Goal: Task Accomplishment & Management: Complete application form

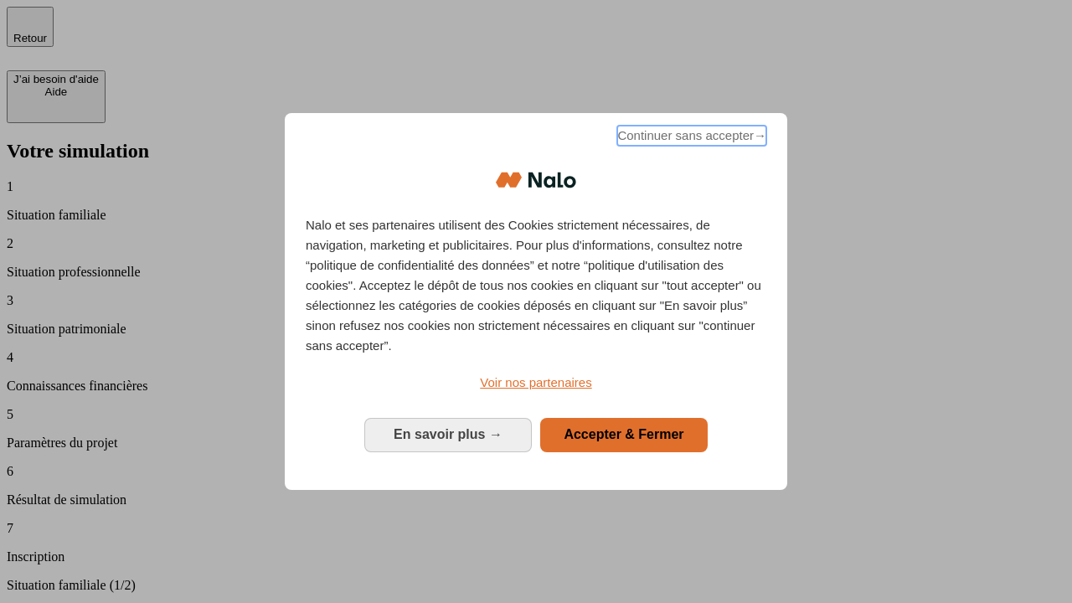
click at [690, 138] on span "Continuer sans accepter →" at bounding box center [691, 136] width 149 height 20
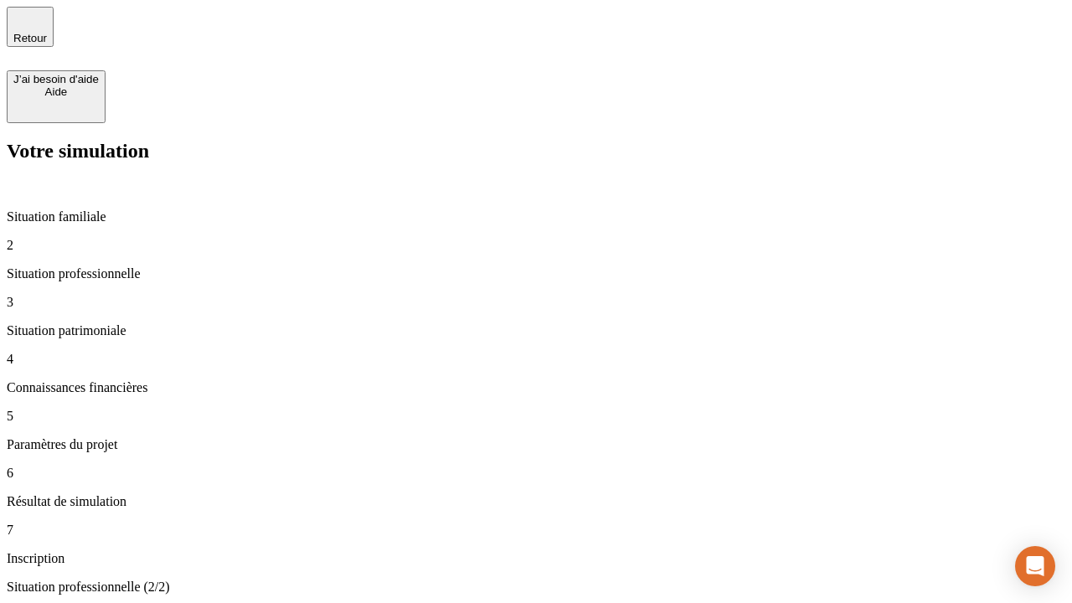
type input "30 000"
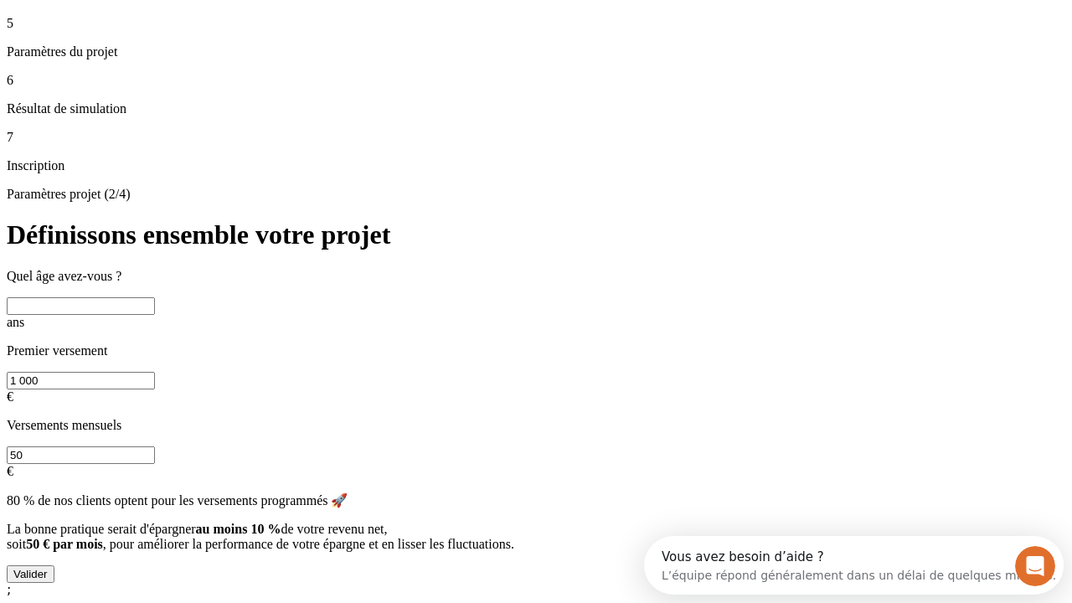
scroll to position [32, 0]
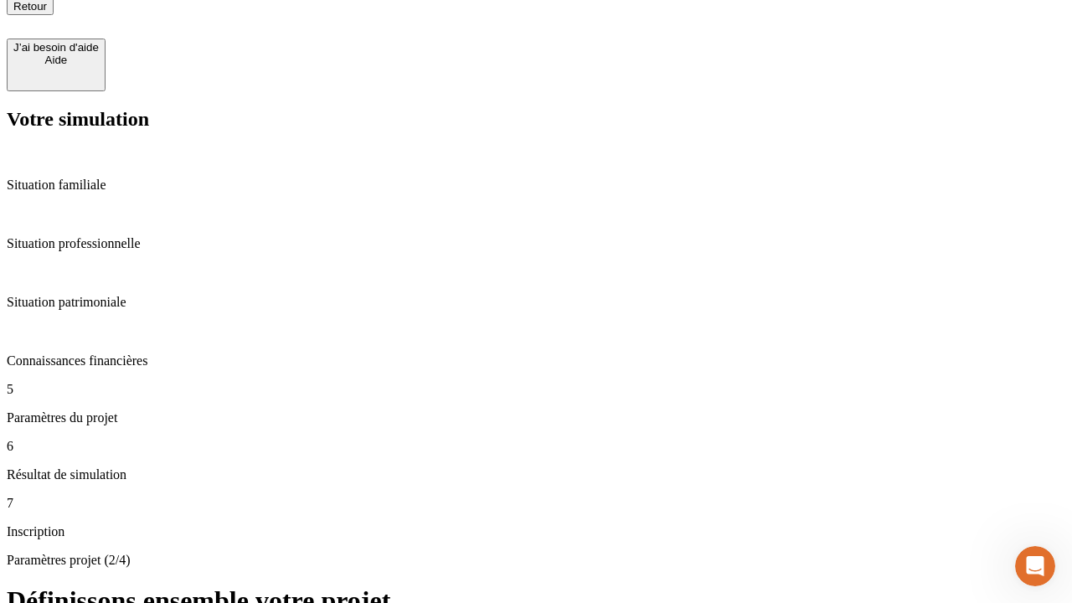
type input "25"
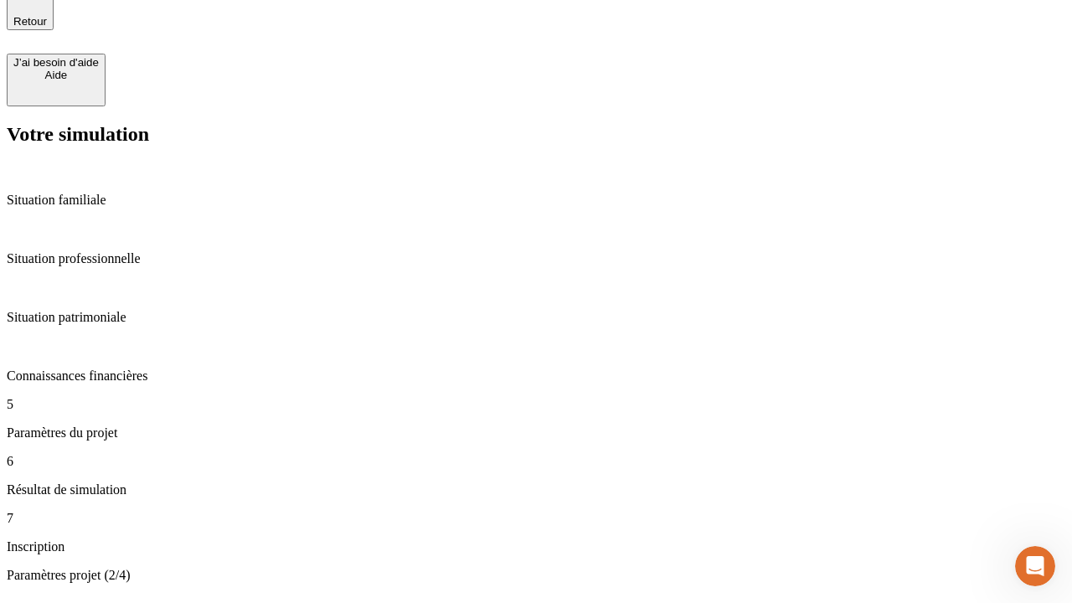
type input "1 000"
type input "640"
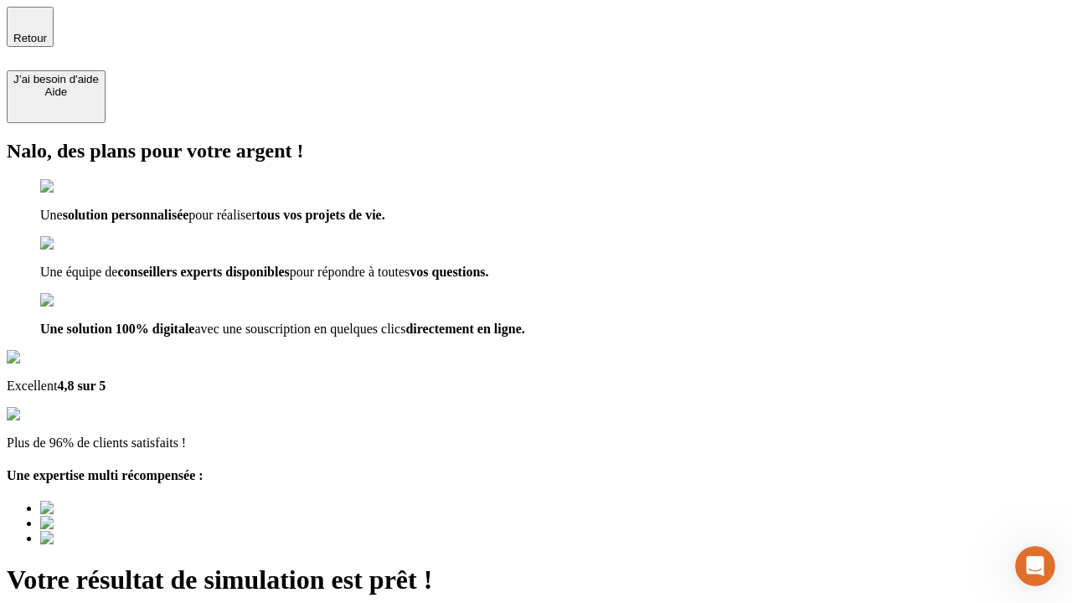
type input "[EMAIL_ADDRESS][PERSON_NAME][DOMAIN_NAME]"
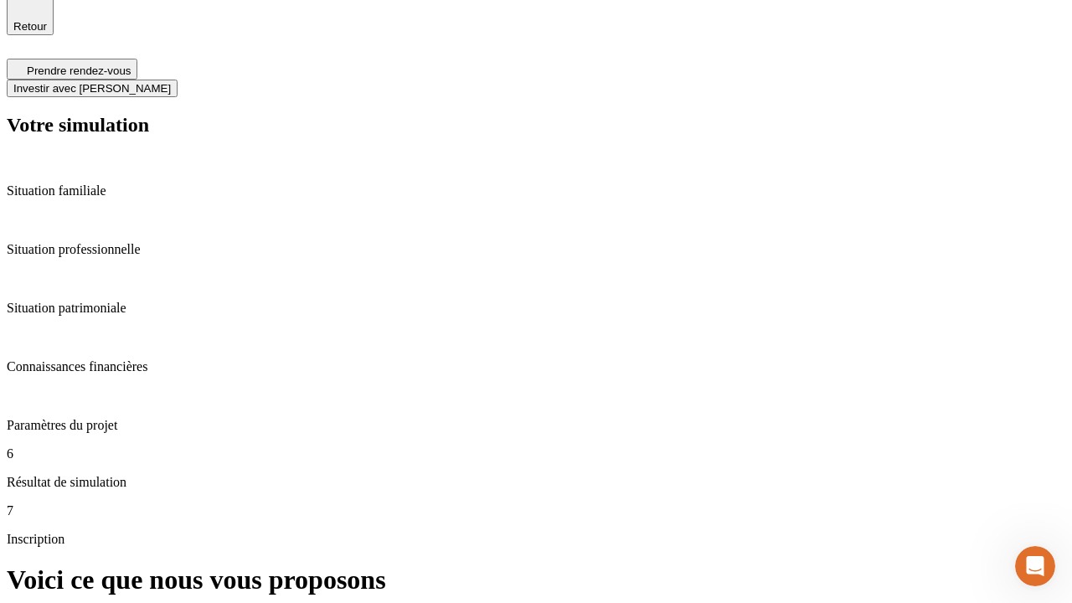
click at [171, 82] on span "Investir avec [PERSON_NAME]" at bounding box center [91, 88] width 157 height 13
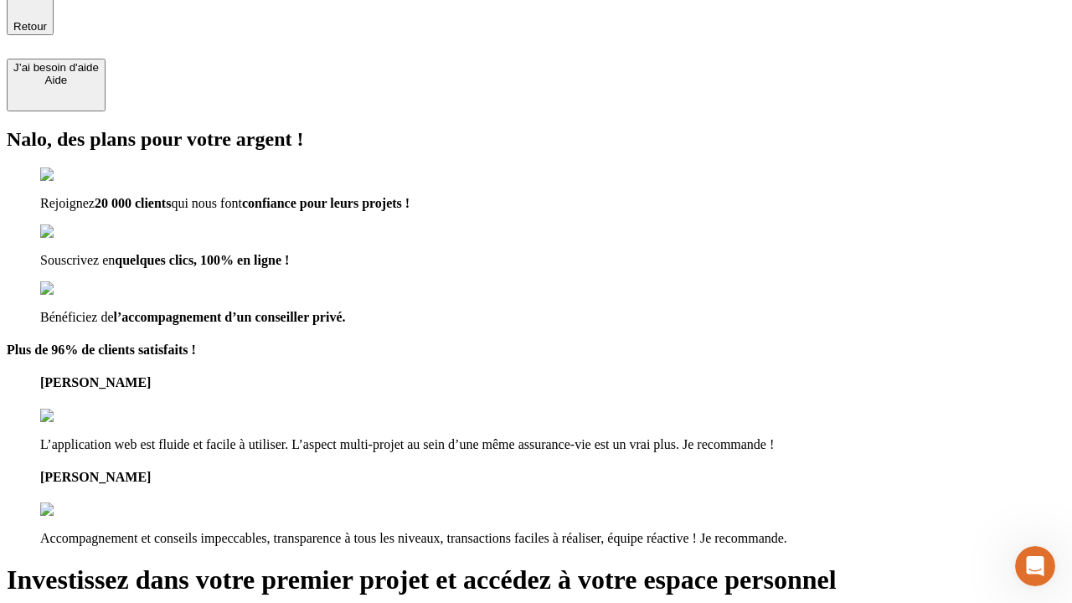
scroll to position [10, 0]
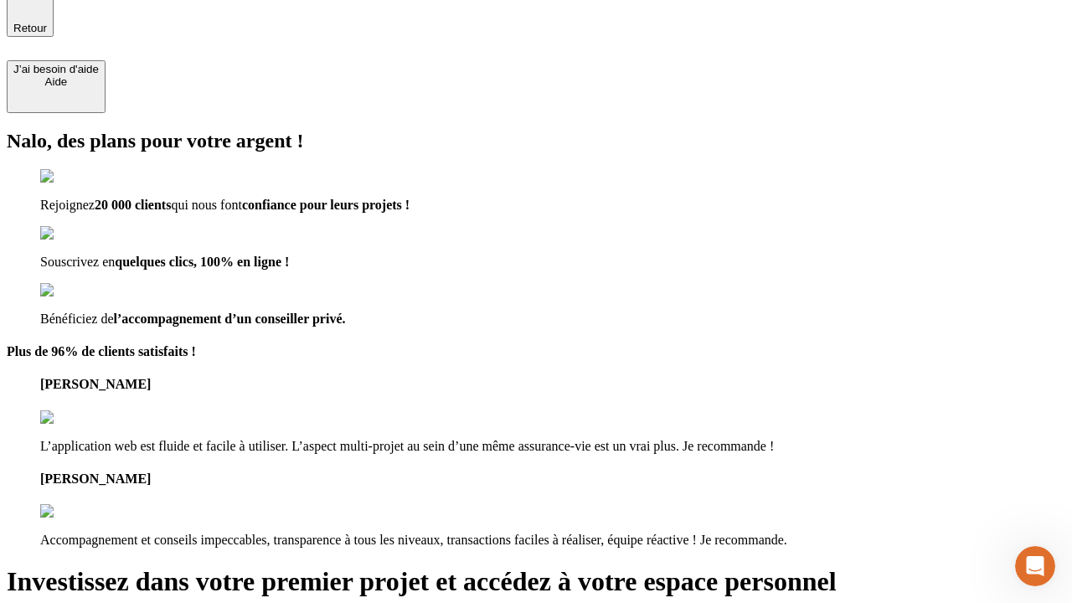
type input "[PERSON_NAME][EMAIL_ADDRESS][DOMAIN_NAME]"
